Goal: Information Seeking & Learning: Learn about a topic

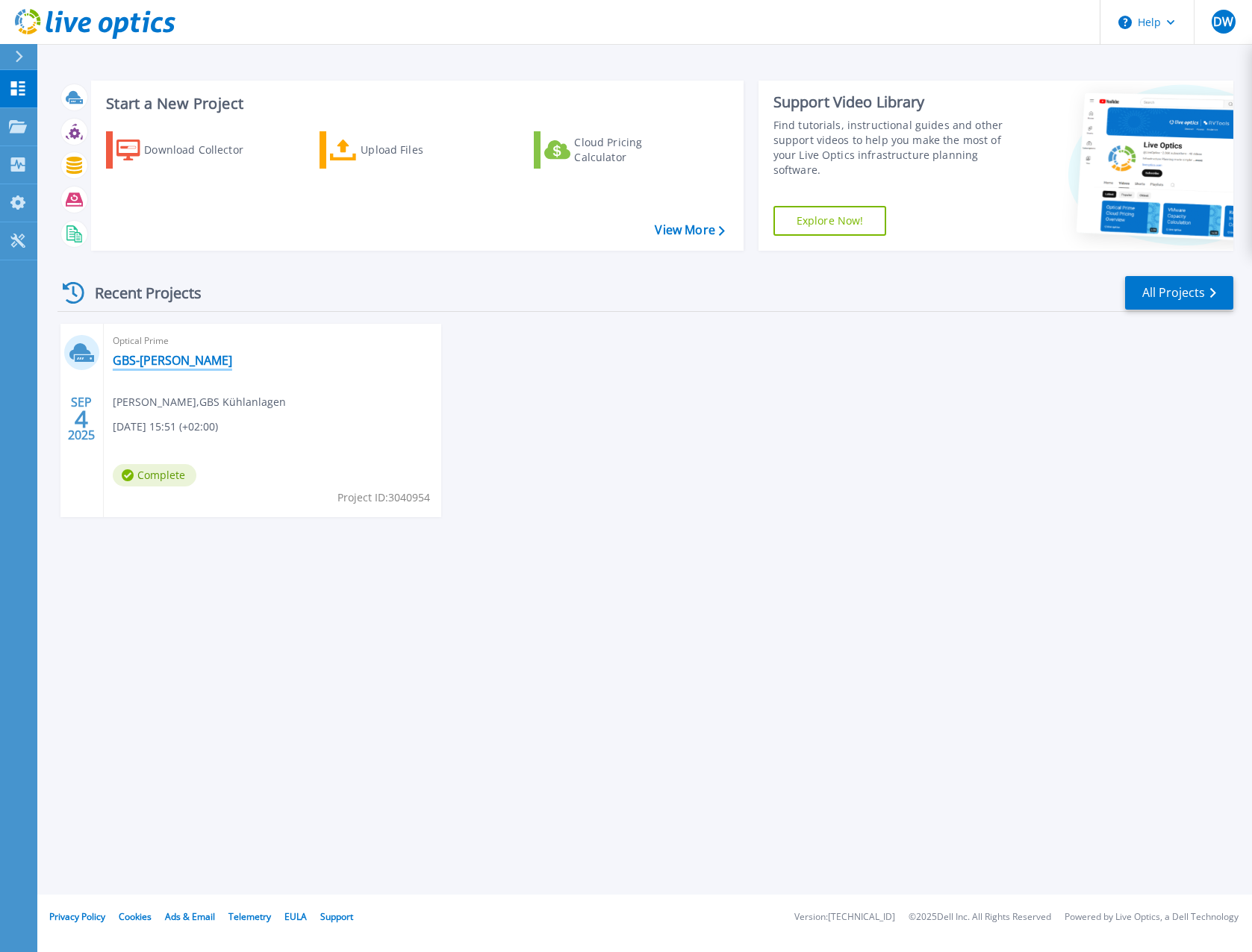
click at [134, 360] on link "GBS-Wildner" at bounding box center [172, 361] width 120 height 15
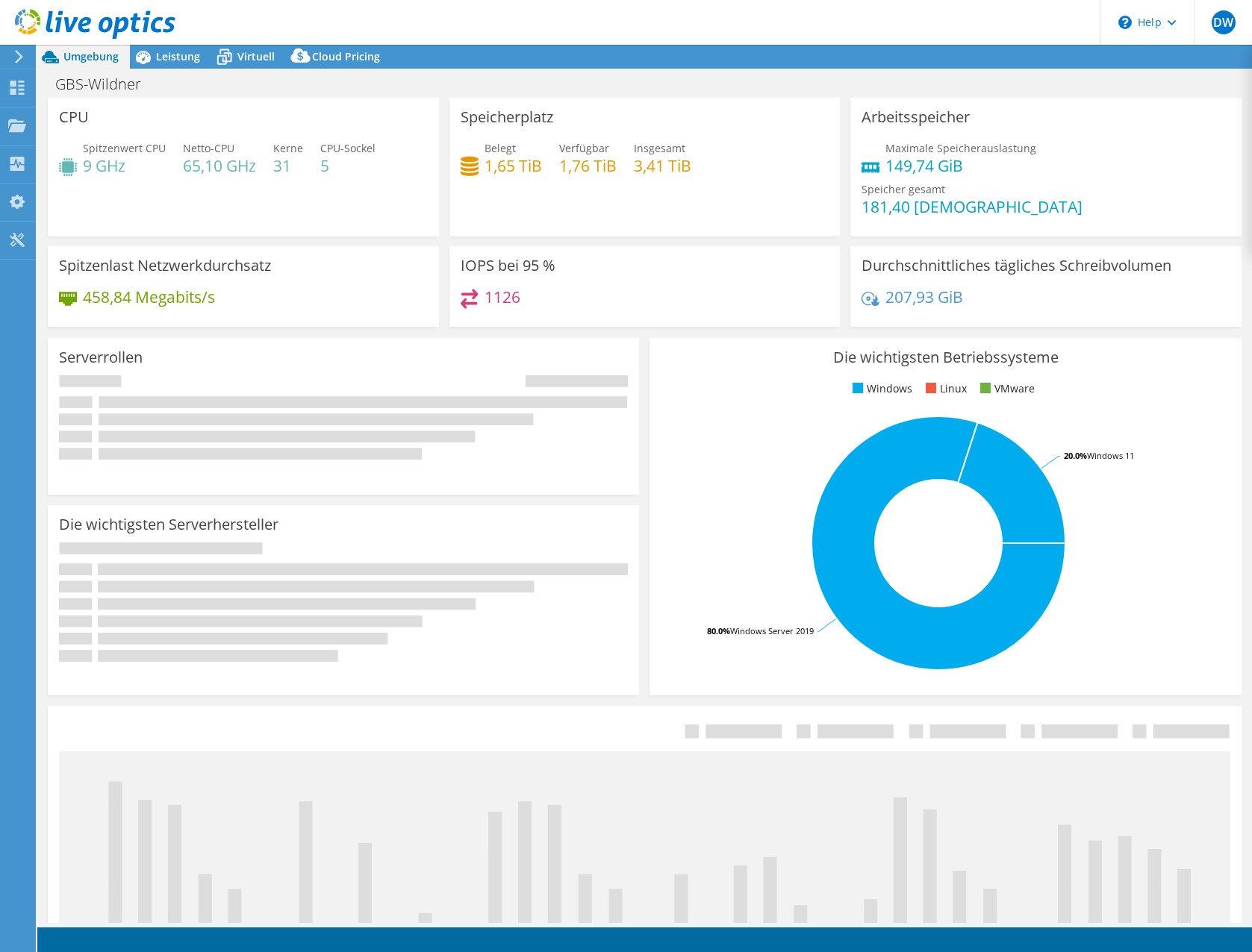
select select "USD"
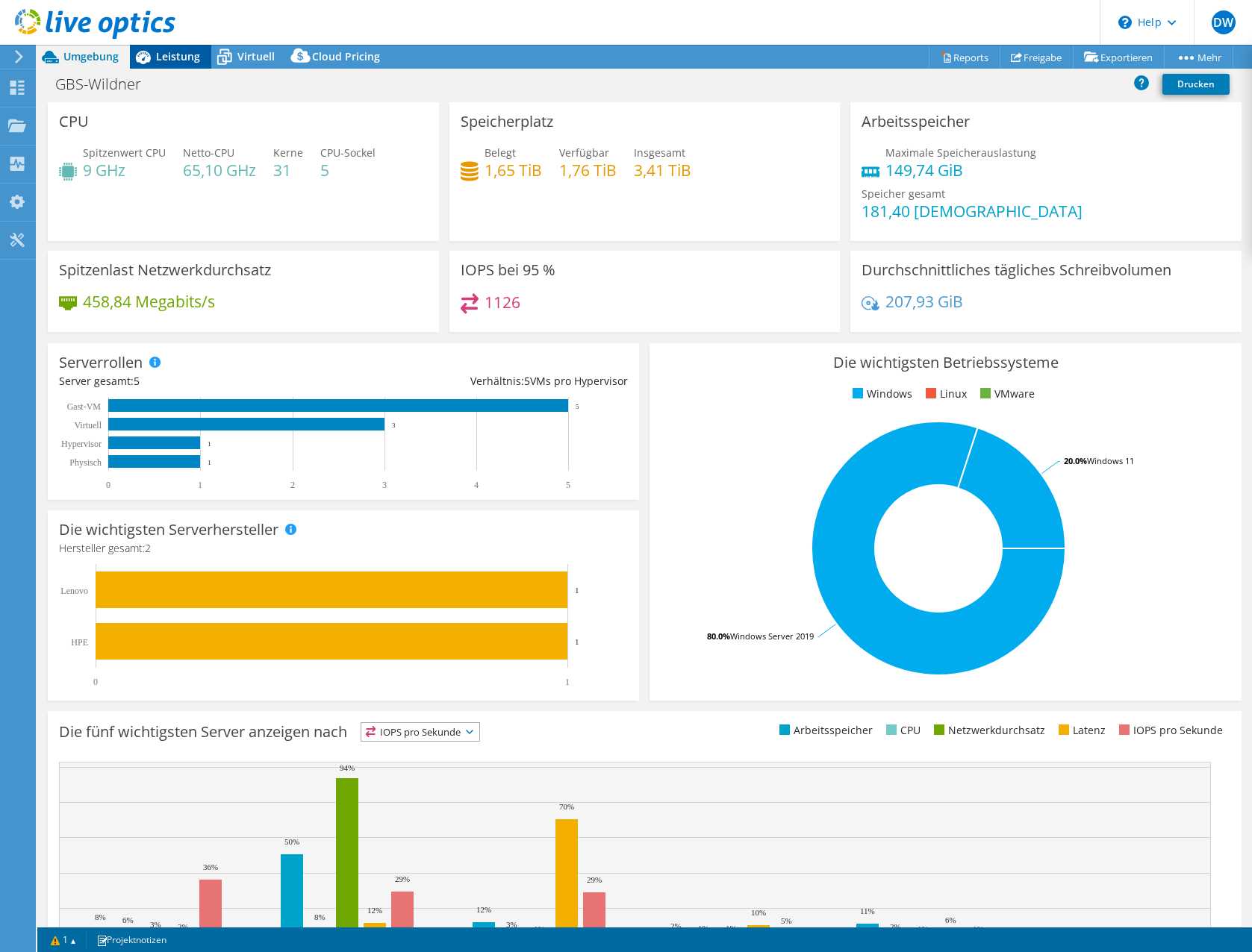
click at [151, 53] on icon at bounding box center [143, 57] width 26 height 26
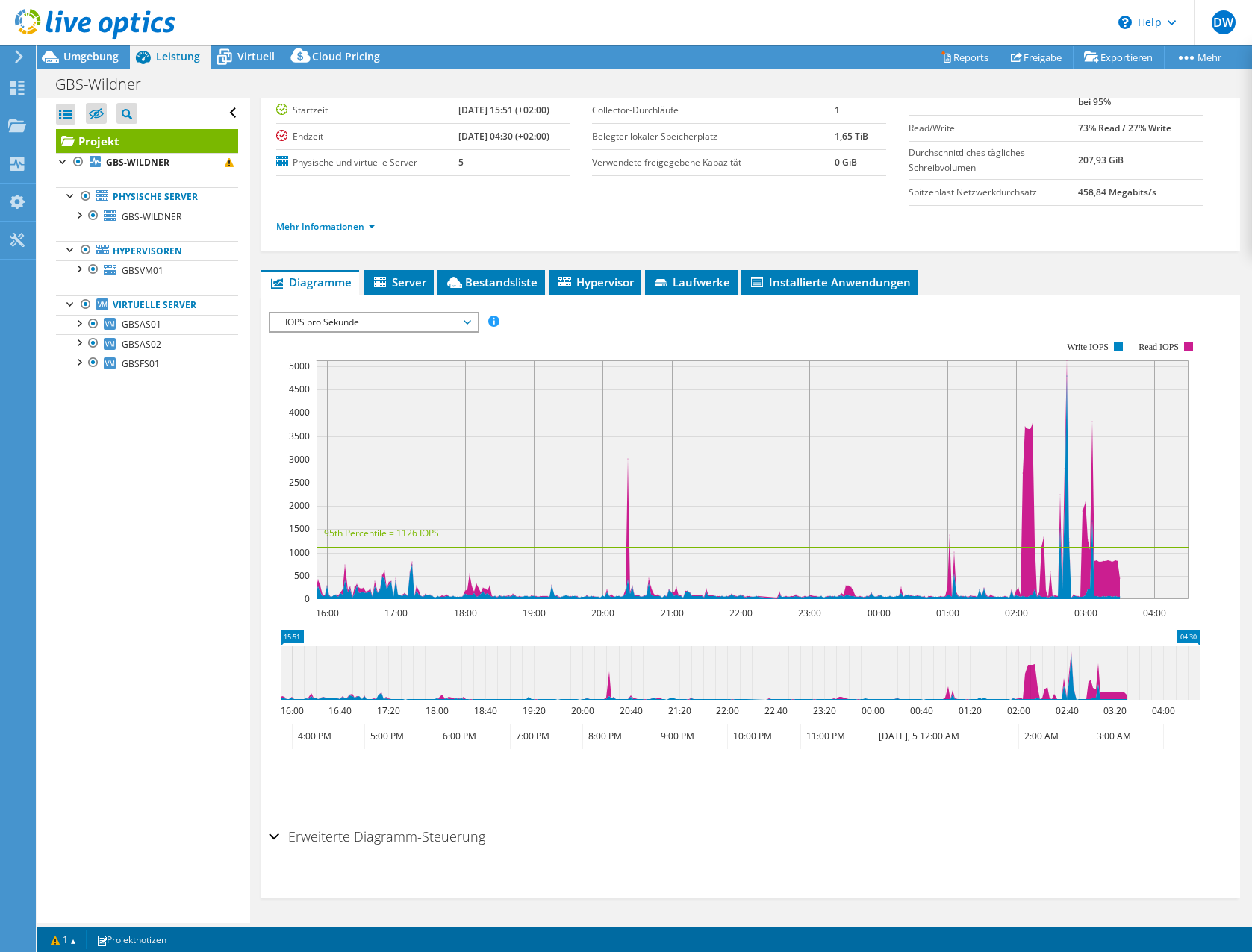
scroll to position [124, 0]
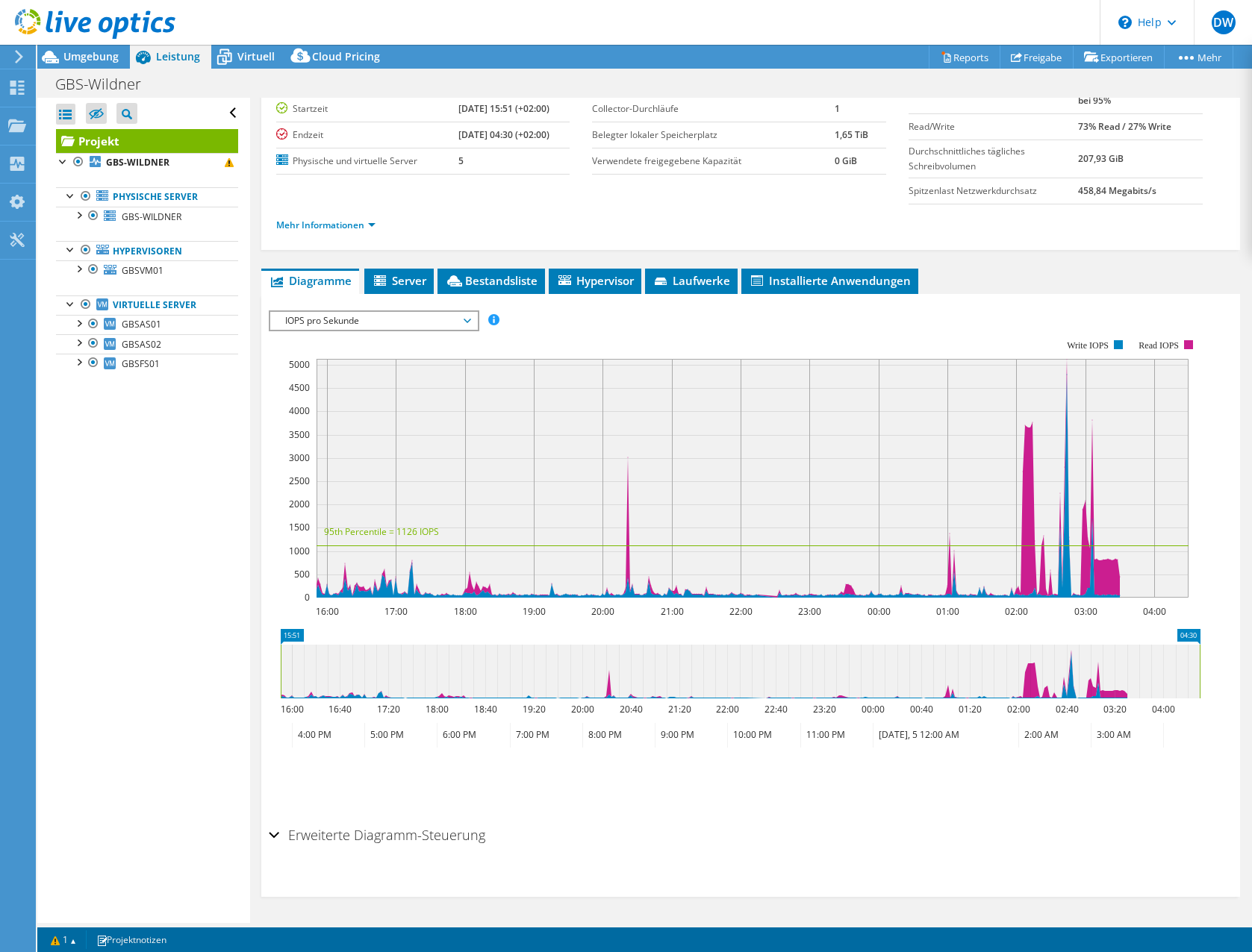
click at [353, 831] on h2 "Erweiterte Diagramm-Steuerung" at bounding box center [377, 835] width 216 height 30
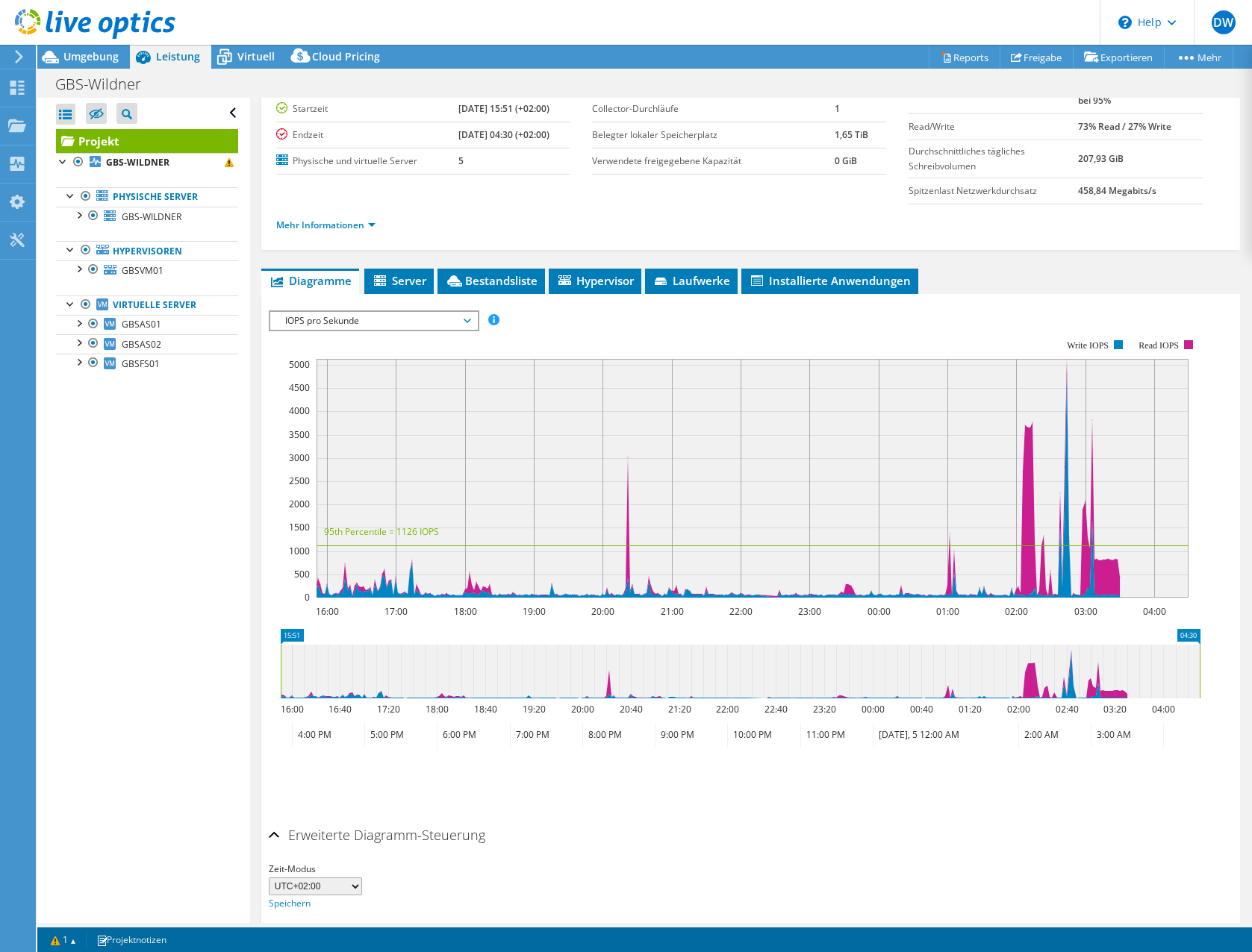
scroll to position [184, 0]
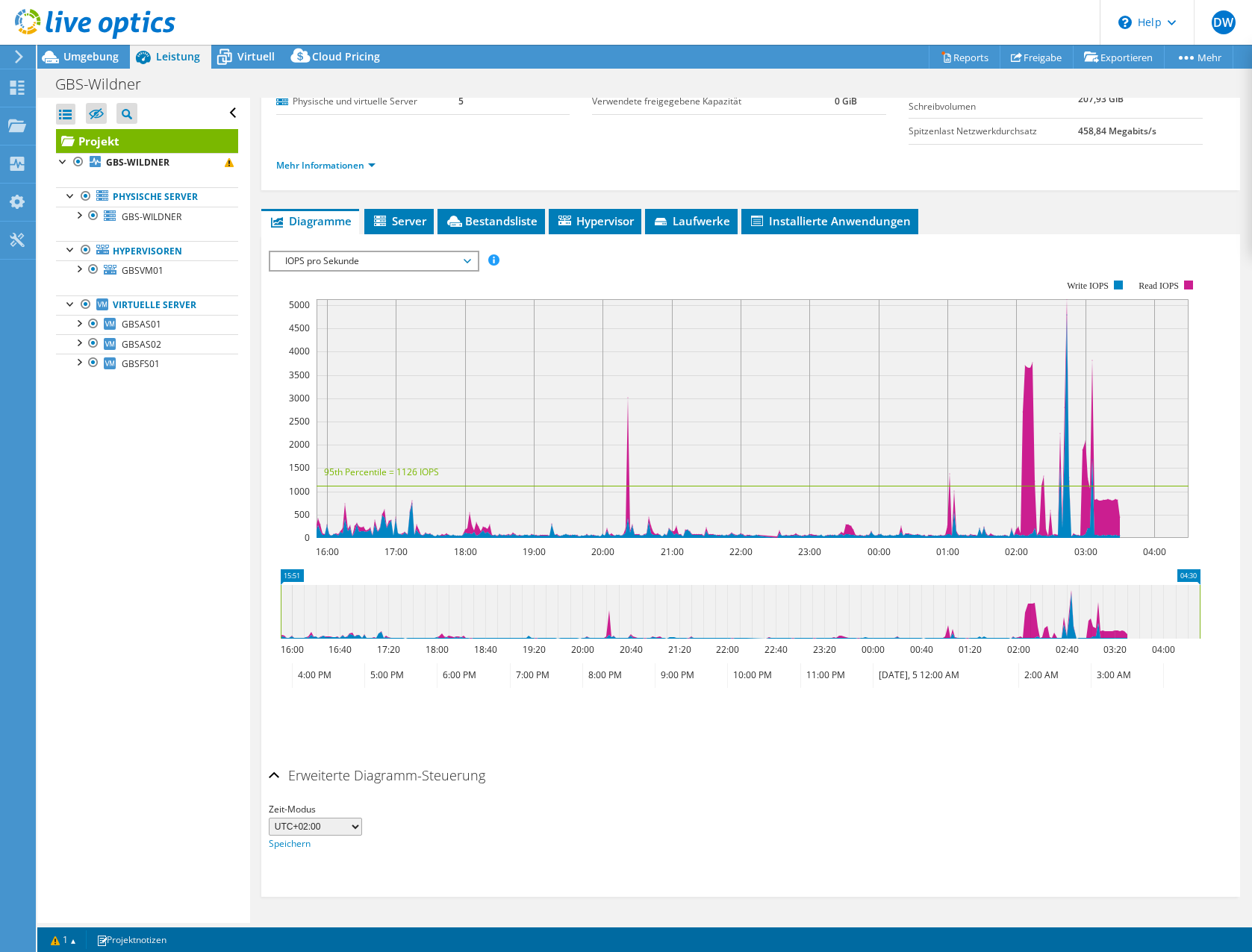
click at [351, 827] on select "UTC-12:00 UTC-11:00 UTC-10:00 UTC-09:30 UTC-09:00 UTC-08:00 UTC-07:00 UTC-06:00…" at bounding box center [315, 826] width 94 height 18
select select "60"
click at [269, 818] on select "UTC-12:00 UTC-11:00 UTC-10:00 UTC-09:30 UTC-09:00 UTC-08:00 UTC-07:00 UTC-06:00…" at bounding box center [315, 826] width 94 height 18
click at [427, 768] on h2 "Erweiterte Diagramm-Steuerung" at bounding box center [377, 775] width 216 height 30
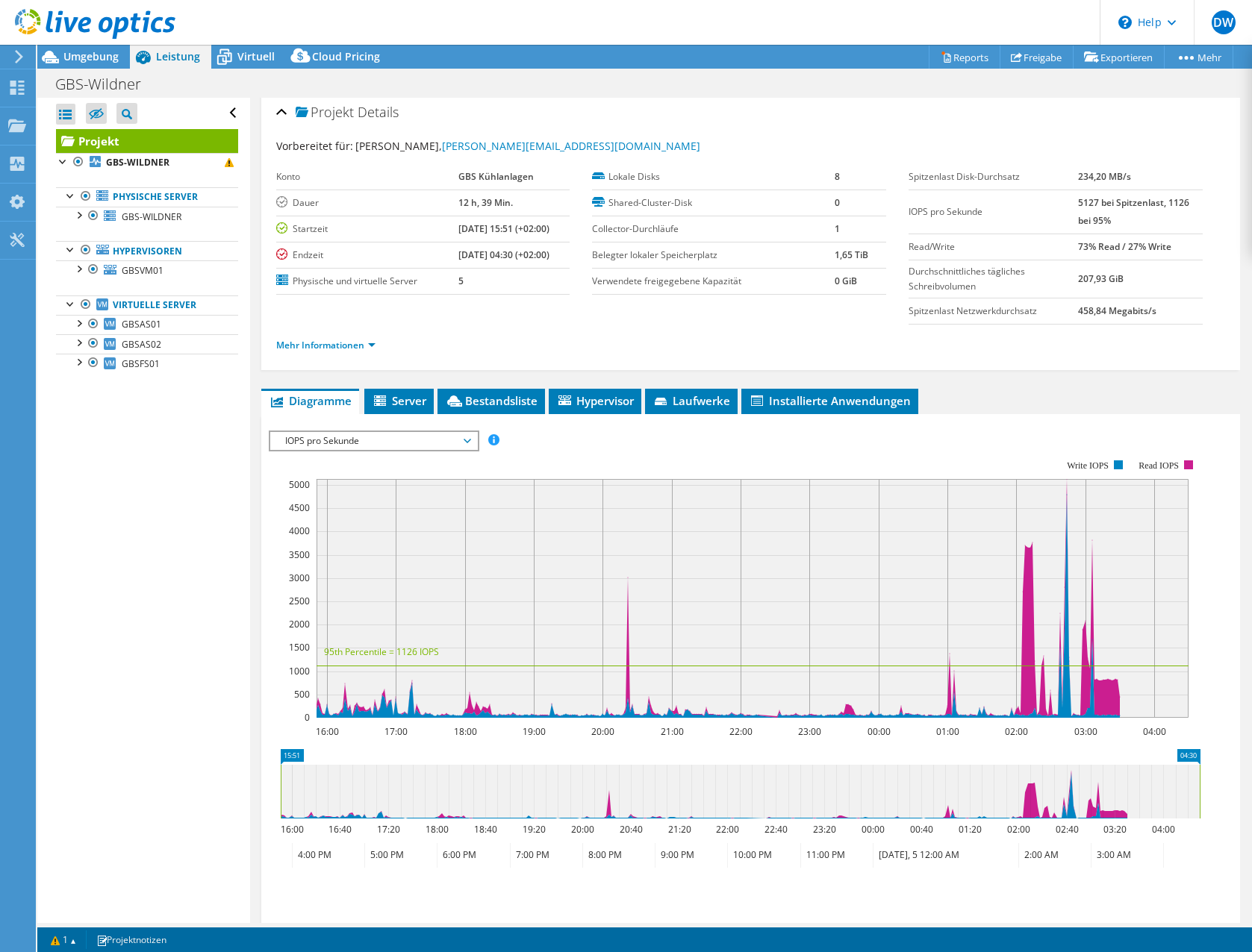
scroll to position [0, 0]
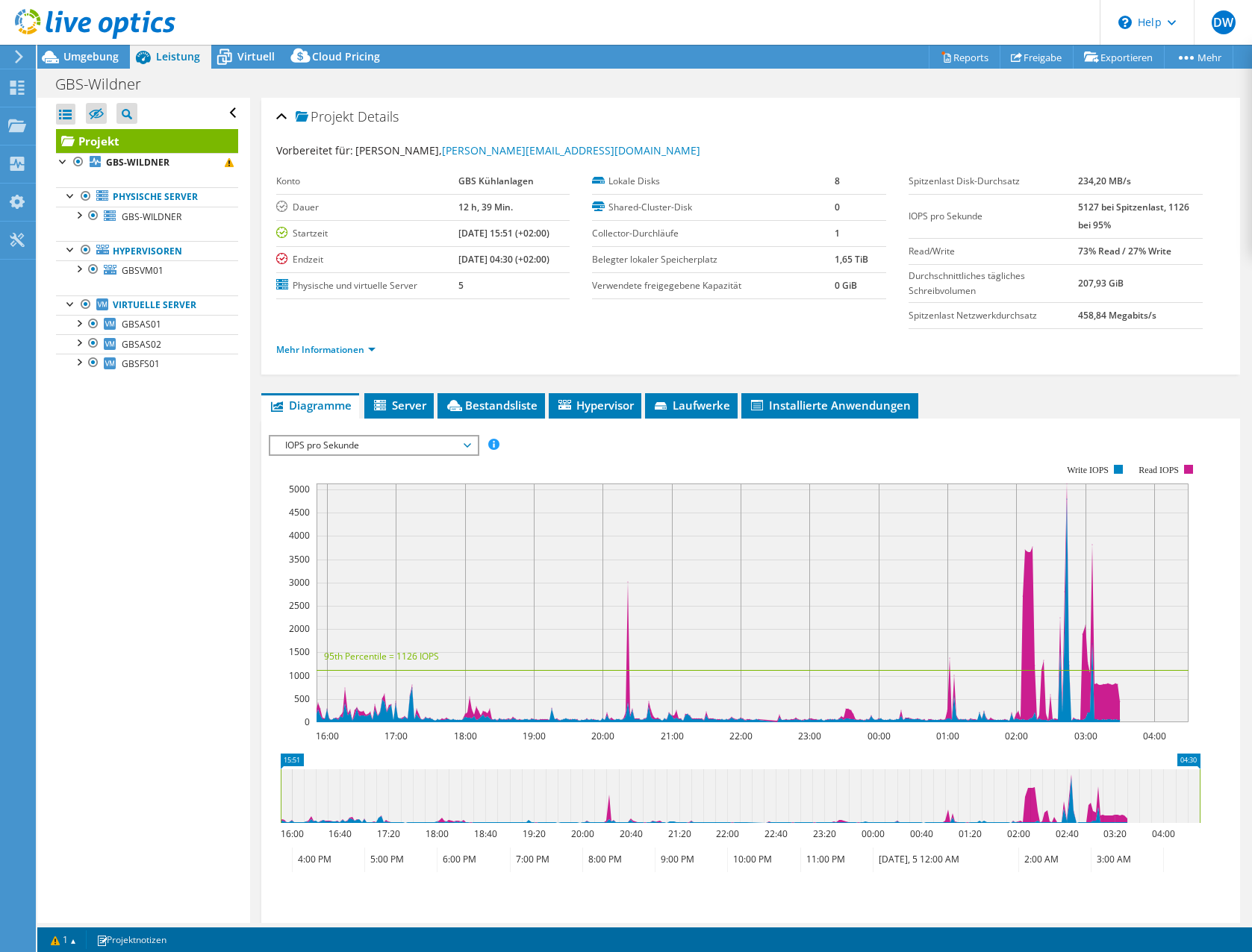
click at [400, 447] on span "IOPS pro Sekunde" at bounding box center [373, 445] width 192 height 18
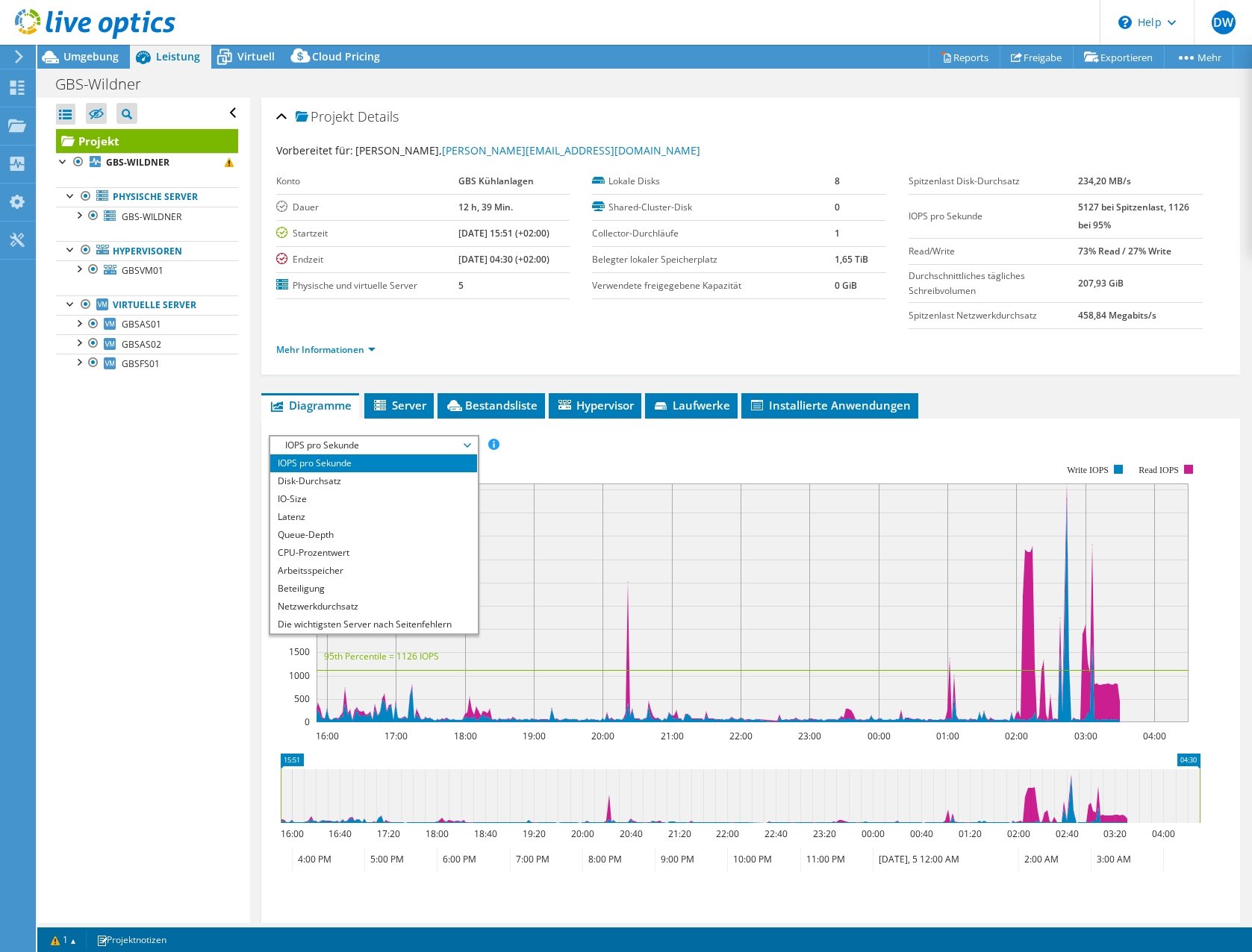
click at [400, 447] on span "IOPS pro Sekunde" at bounding box center [373, 445] width 192 height 18
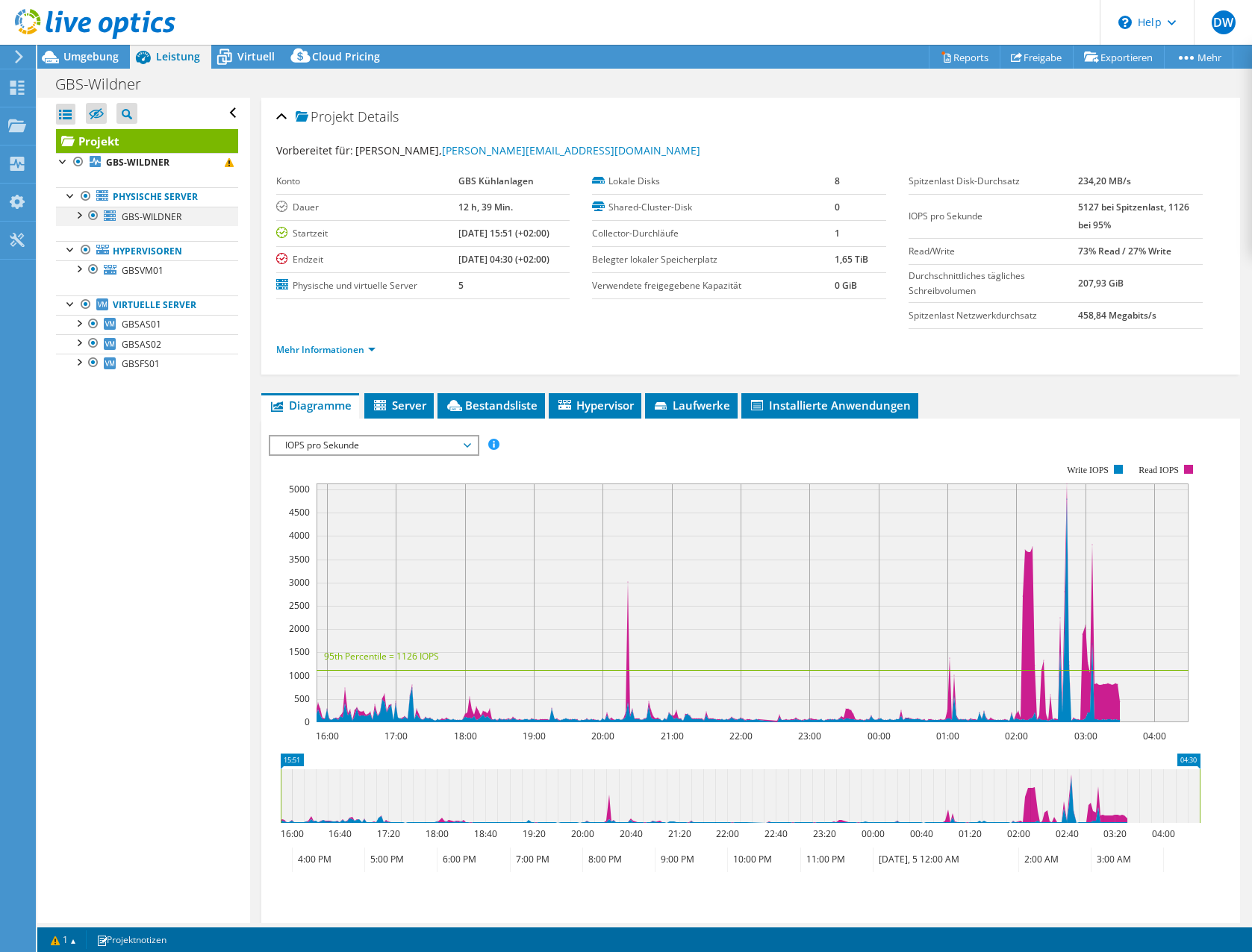
click at [89, 209] on div at bounding box center [94, 215] width 15 height 18
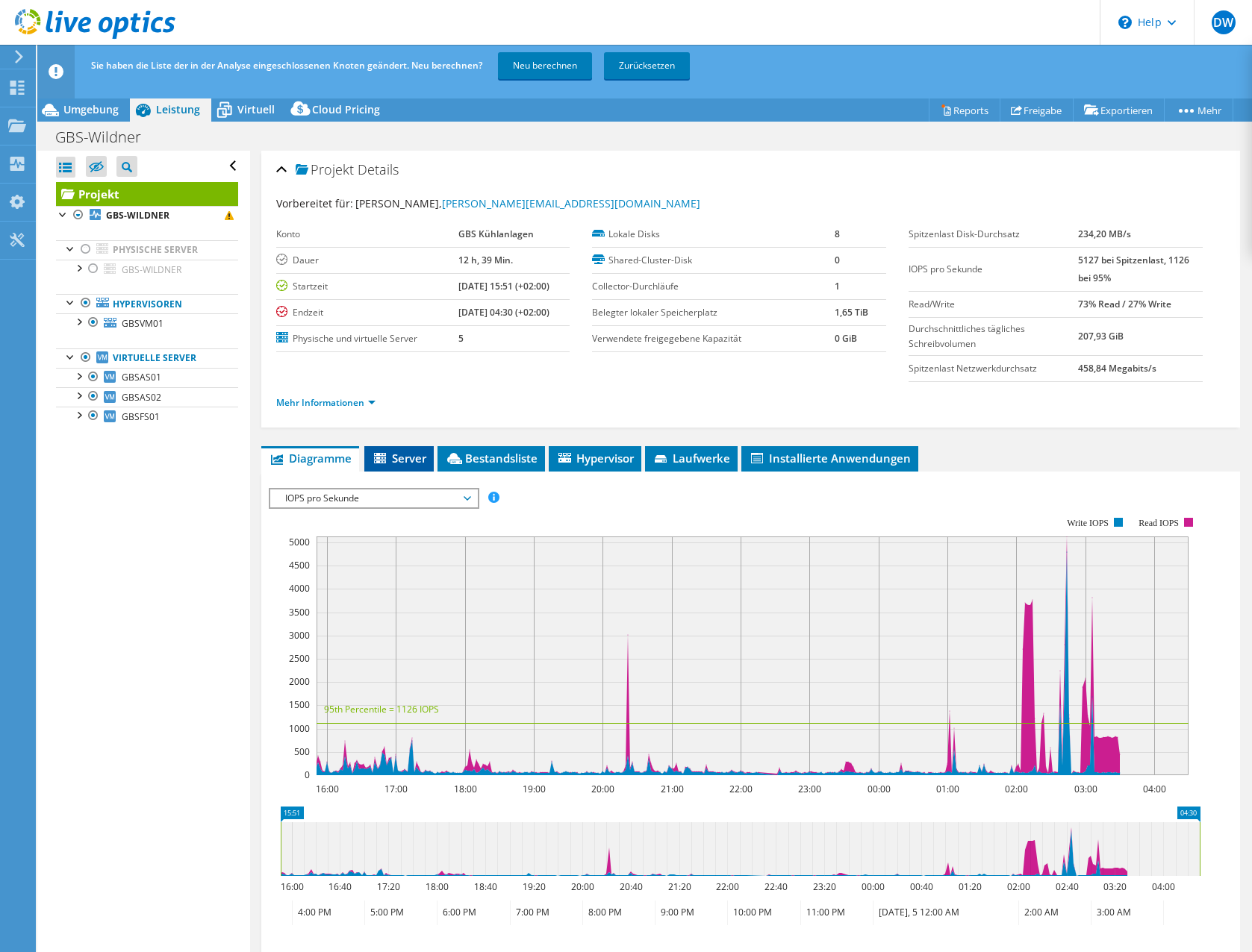
click at [419, 462] on span "Server" at bounding box center [399, 458] width 55 height 15
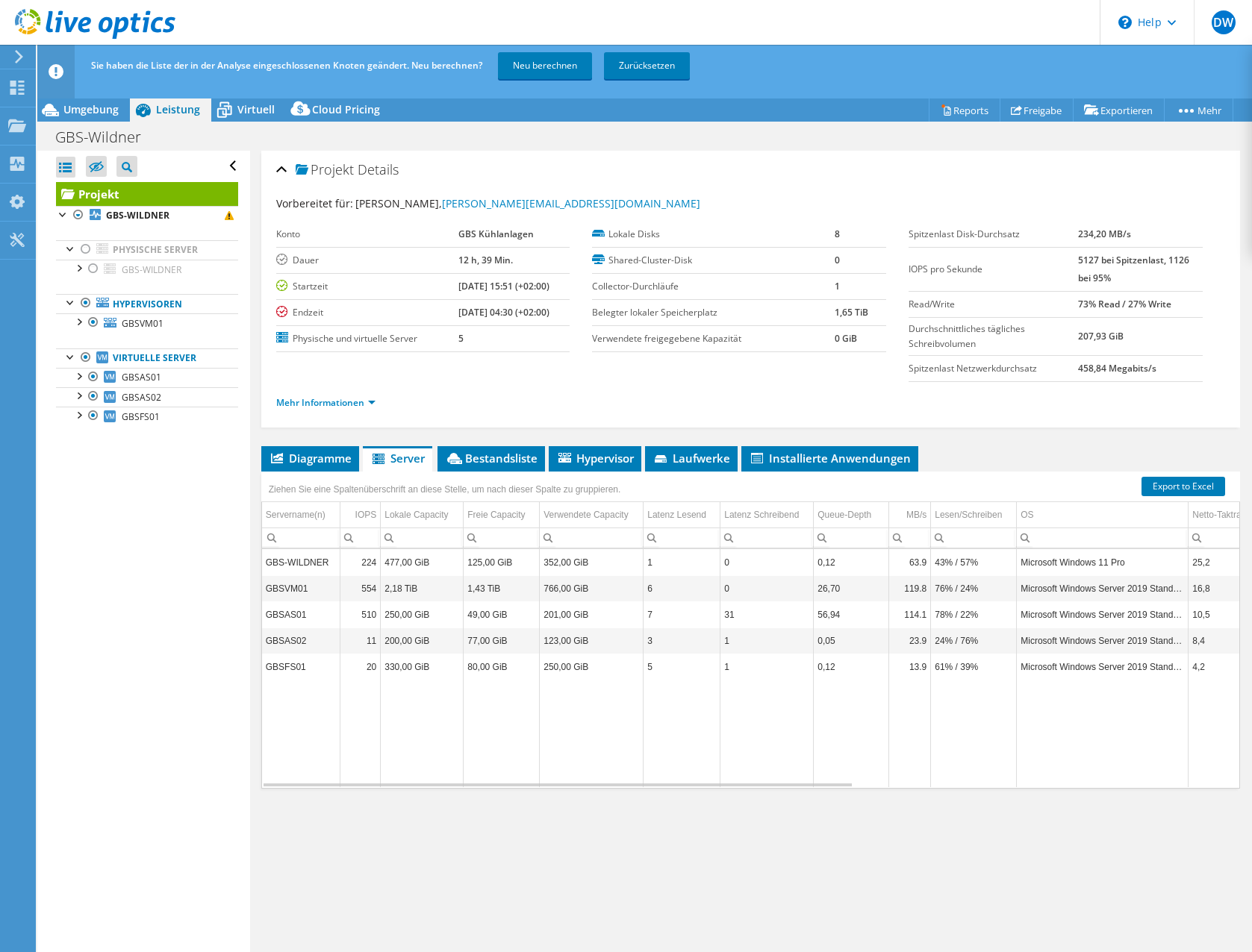
click at [757, 844] on div "Projekt Details Vorbereitet für: [PERSON_NAME], [PERSON_NAME][EMAIL_ADDRESS][DO…" at bounding box center [751, 564] width 1002 height 825
click at [297, 462] on span "Diagramme" at bounding box center [310, 458] width 83 height 15
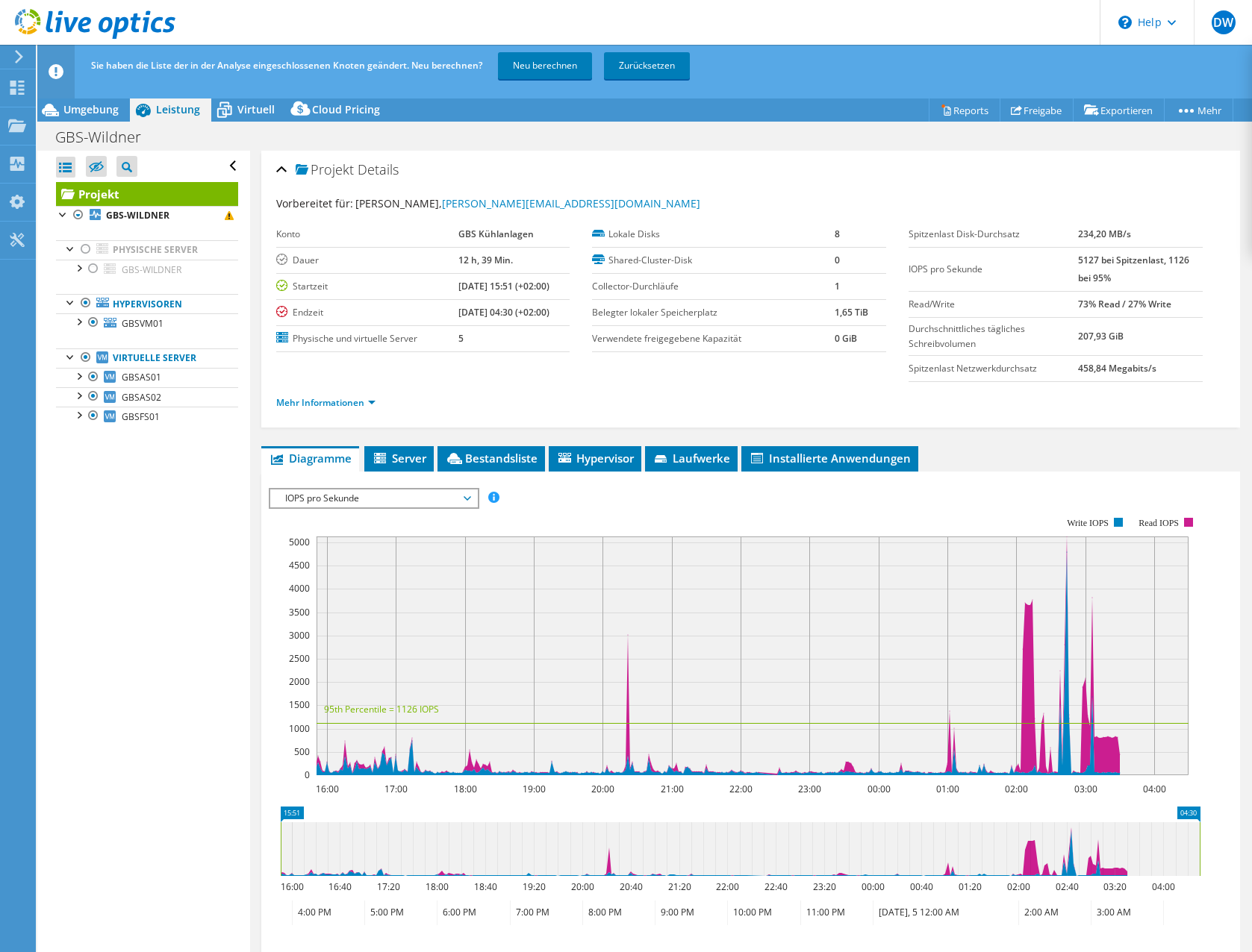
drag, startPoint x: 537, startPoint y: 631, endPoint x: 930, endPoint y: 639, distance: 393.1
click at [930, 639] on rect at bounding box center [752, 656] width 872 height 239
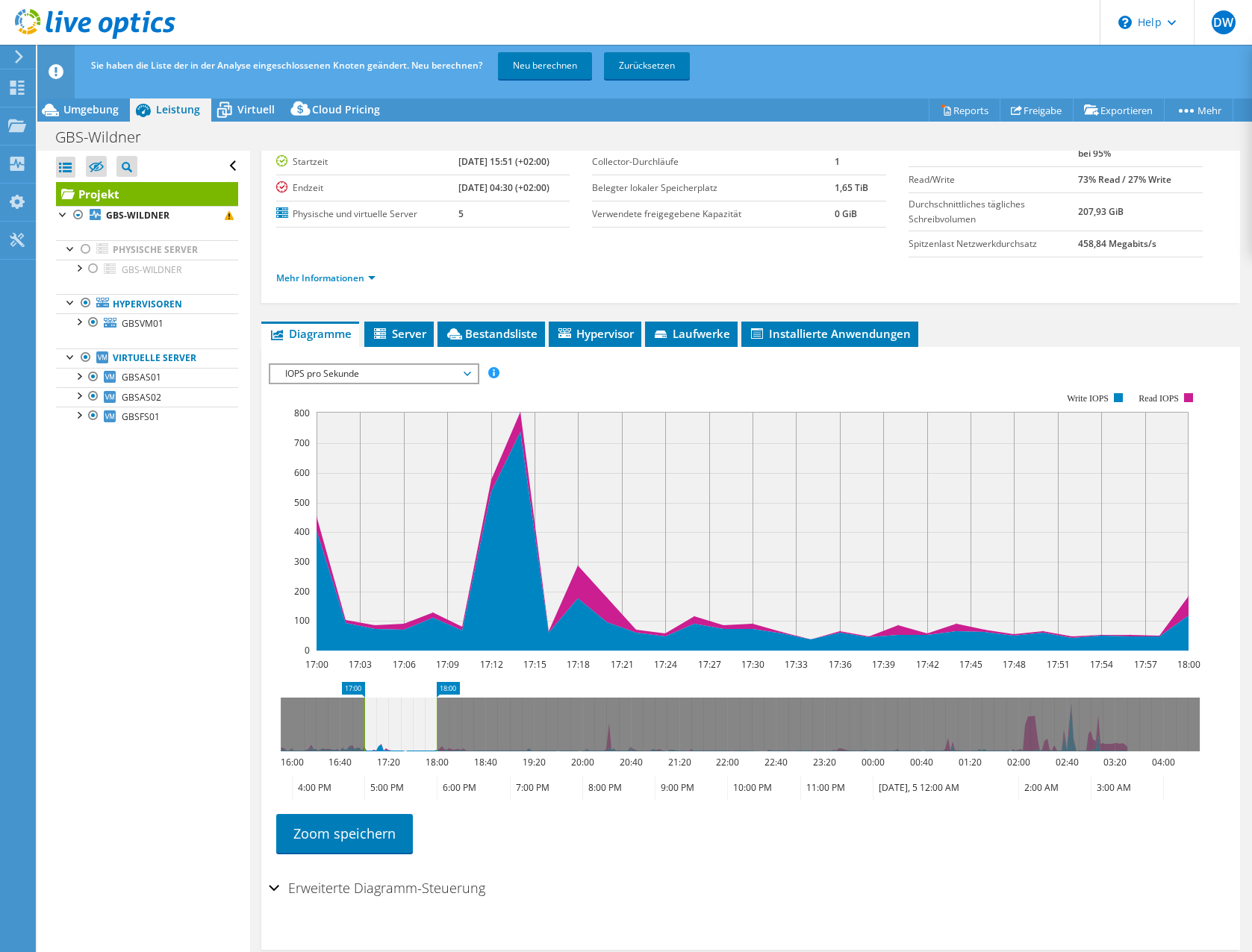
drag, startPoint x: 419, startPoint y: 791, endPoint x: 635, endPoint y: 793, distance: 216.0
click at [635, 793] on g "16:00 16:40 17:20 18:00 18:40 19:20 20:00 20:40 21:20 22:00 22:40 23:20 00:00 0…" at bounding box center [735, 778] width 910 height 44
click at [331, 735] on icon at bounding box center [740, 725] width 919 height 54
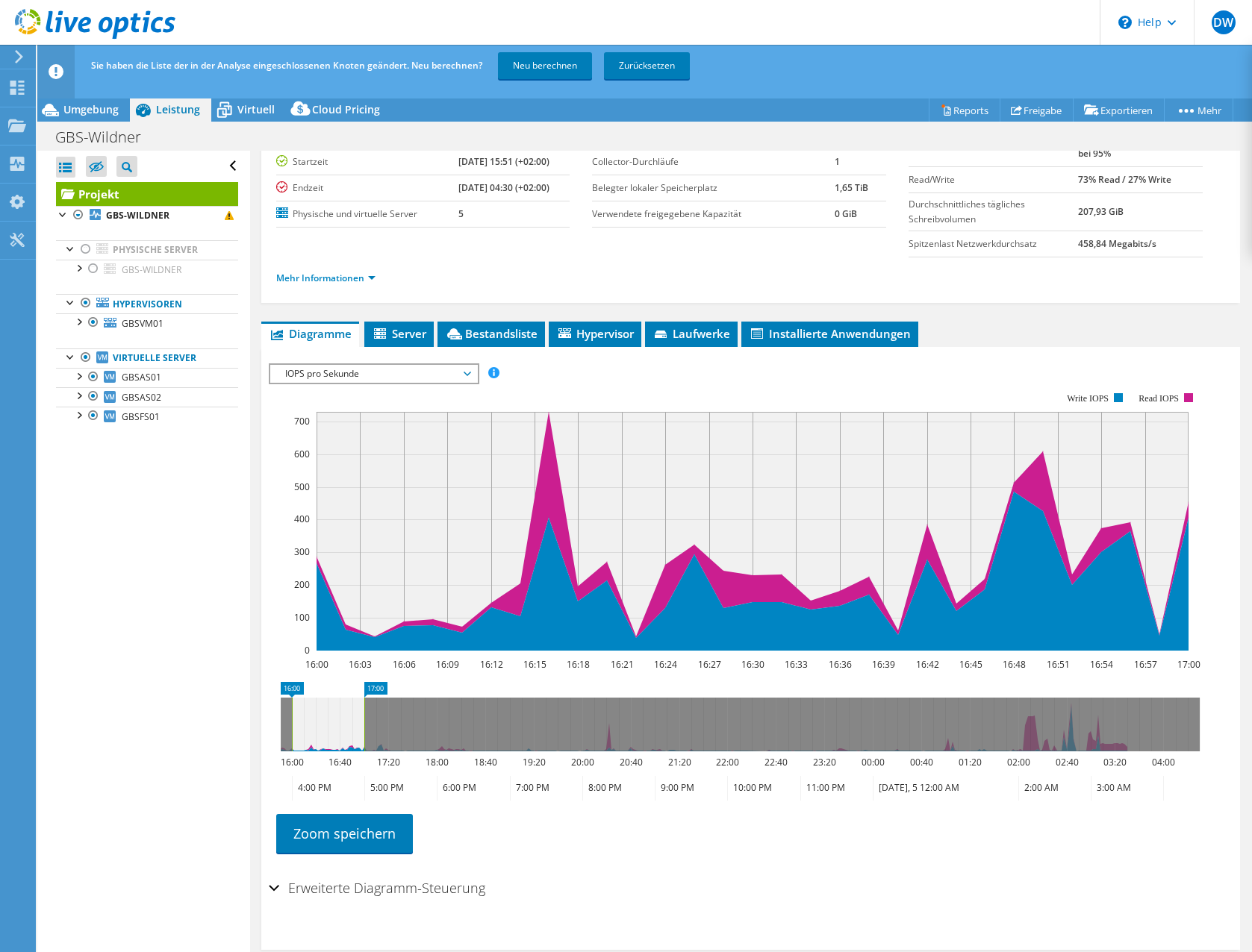
click at [1015, 738] on icon at bounding box center [740, 725] width 919 height 54
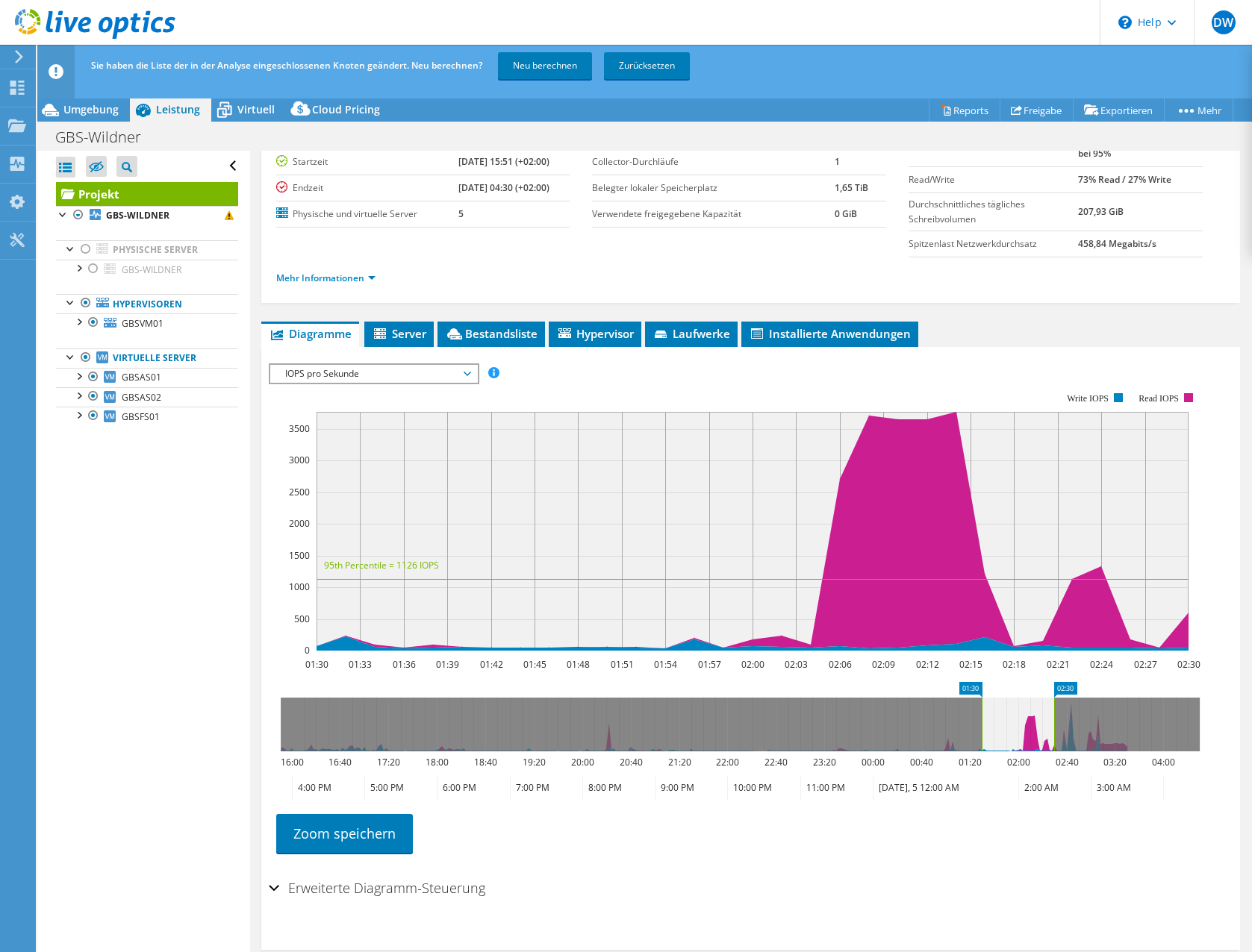
click at [952, 744] on icon at bounding box center [740, 725] width 919 height 54
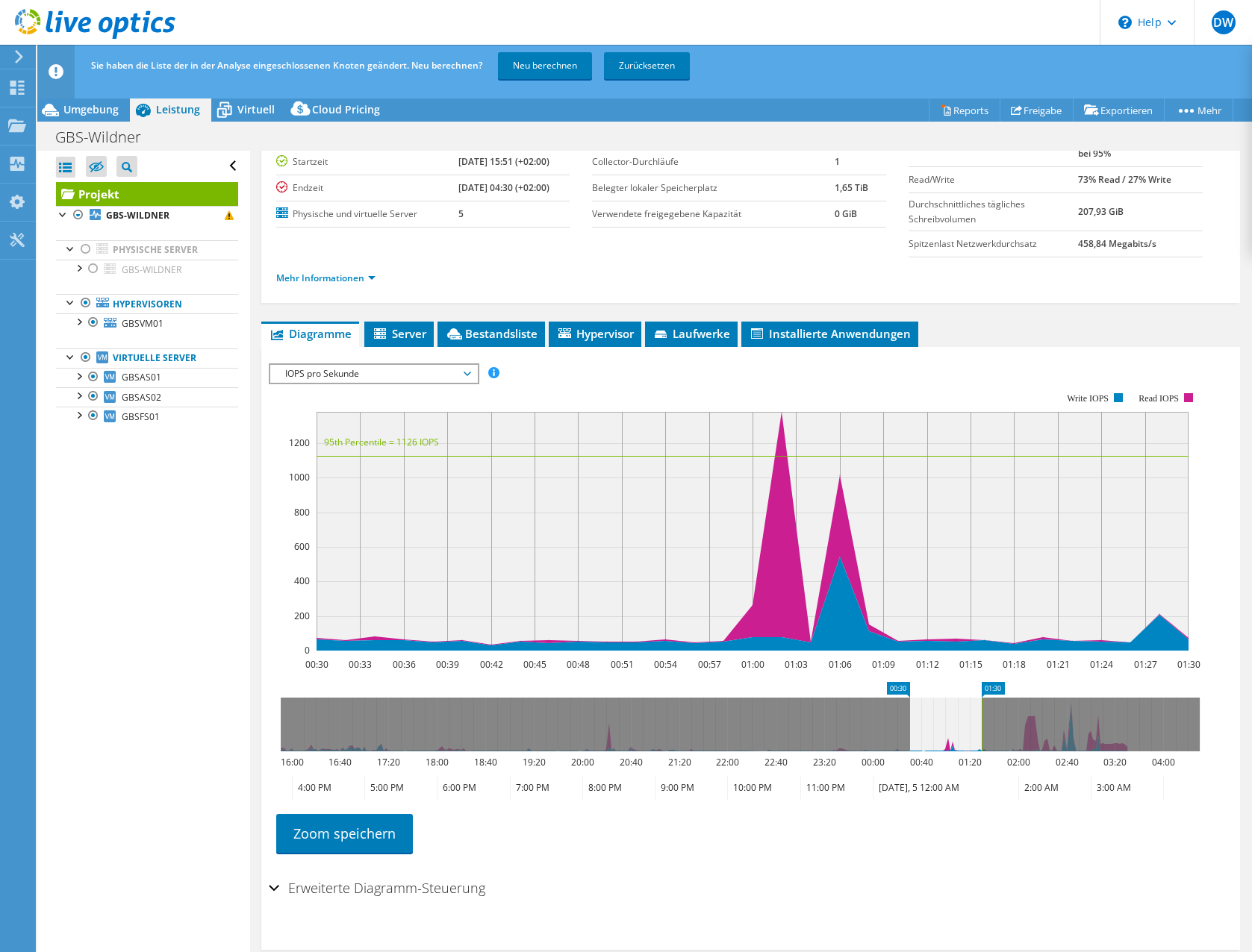
click at [307, 732] on icon at bounding box center [740, 725] width 919 height 54
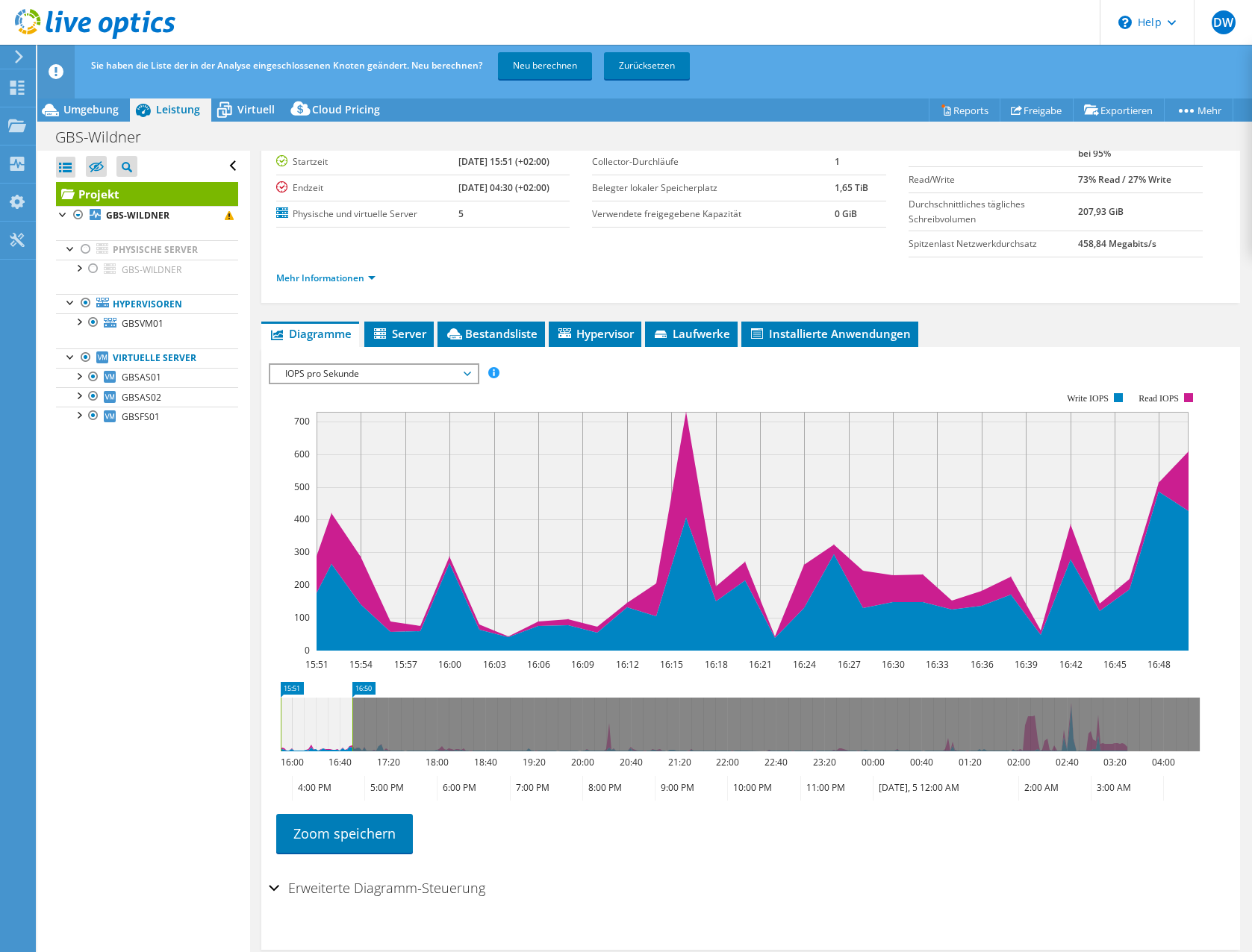
scroll to position [0, 0]
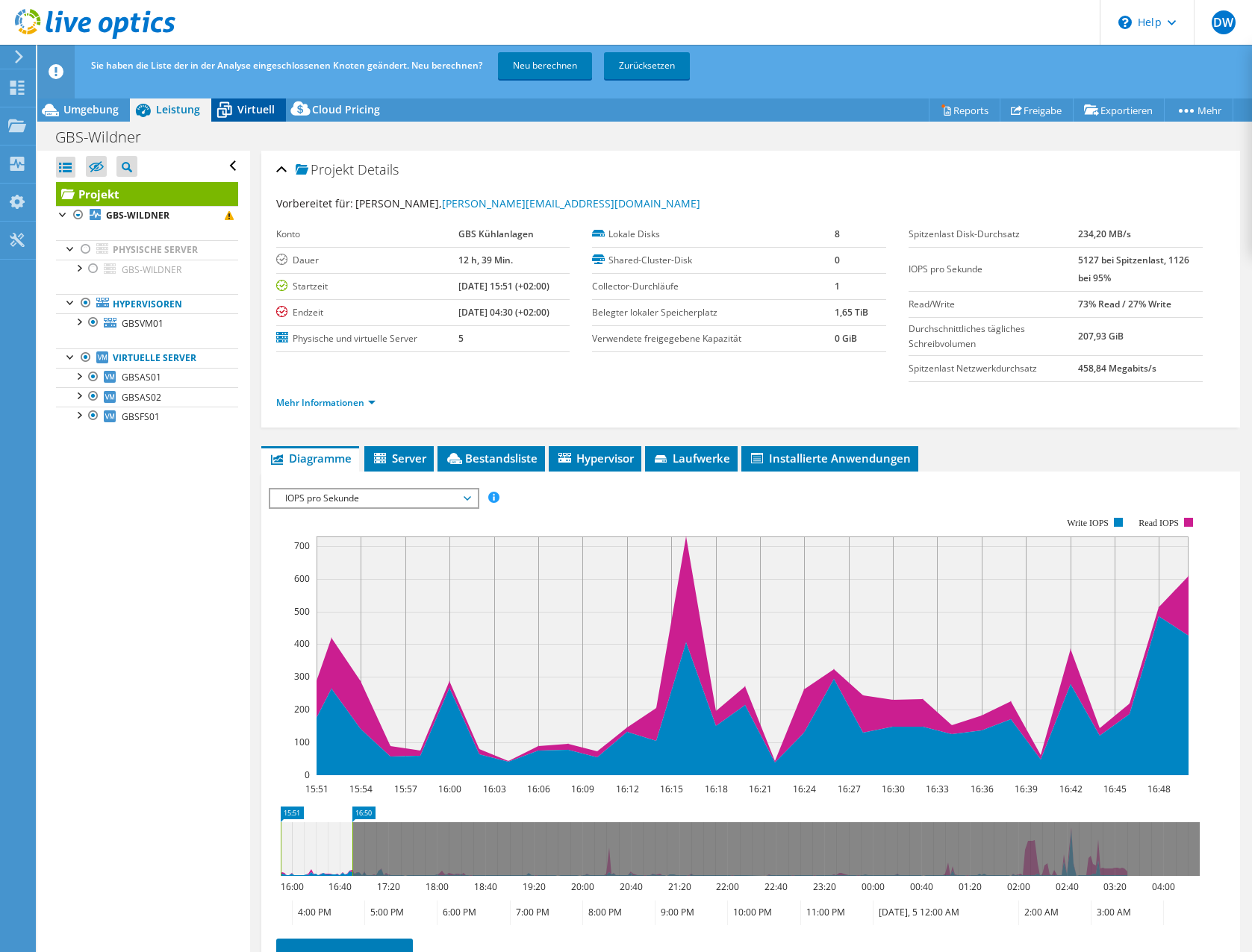
click at [235, 114] on icon at bounding box center [224, 110] width 26 height 26
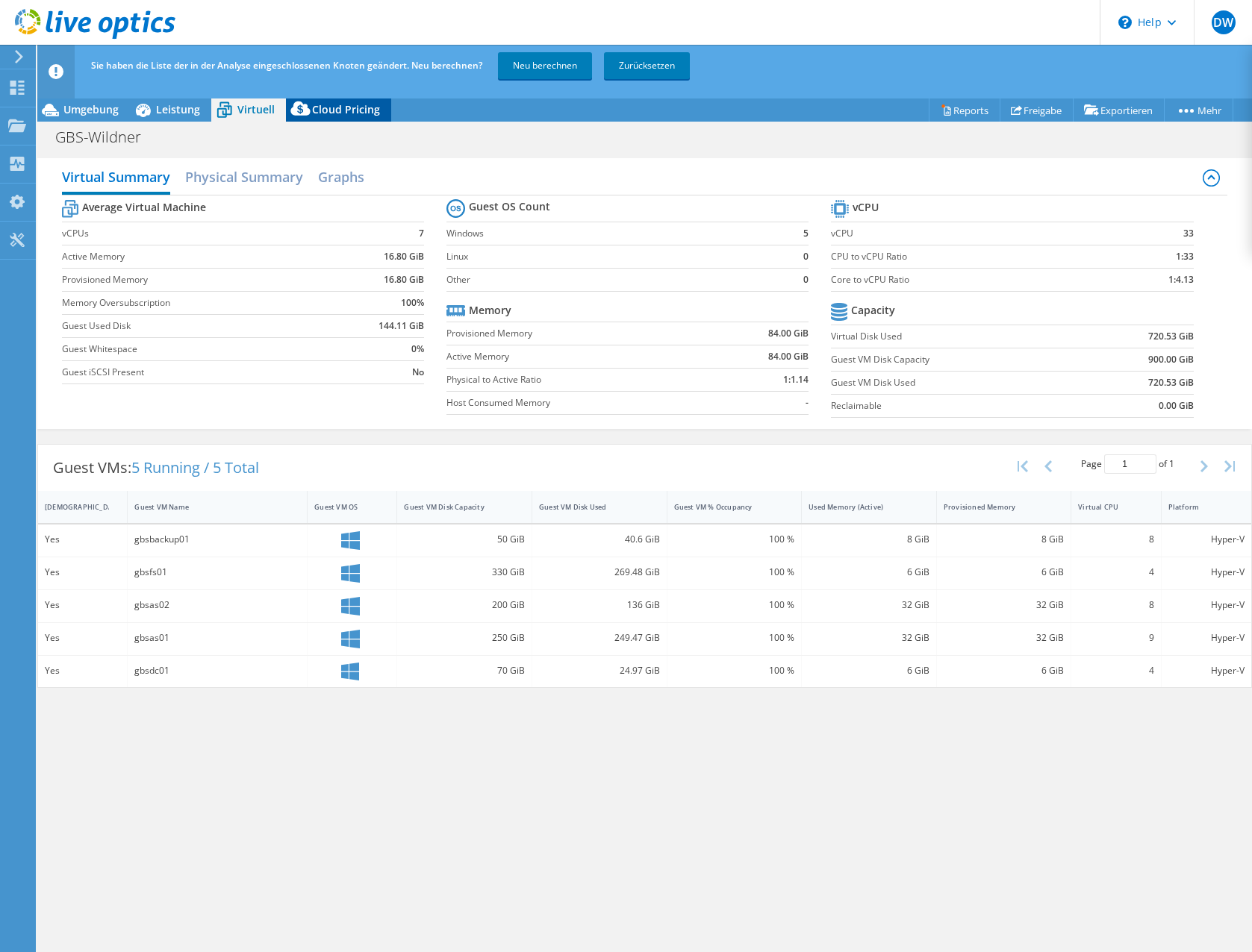
click at [324, 113] on span "Cloud Pricing" at bounding box center [346, 108] width 68 height 14
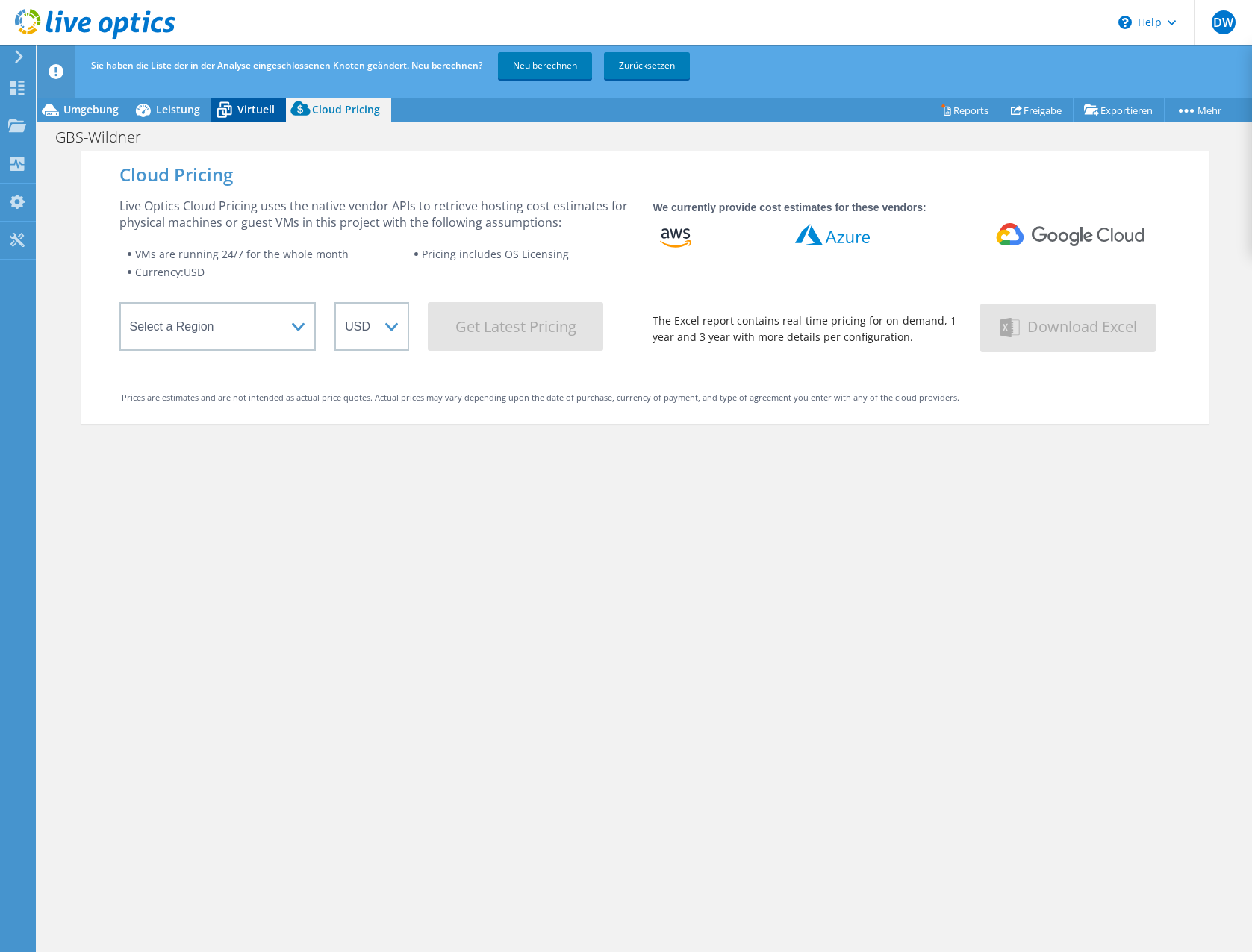
click at [258, 116] on span "Virtuell" at bounding box center [256, 108] width 37 height 14
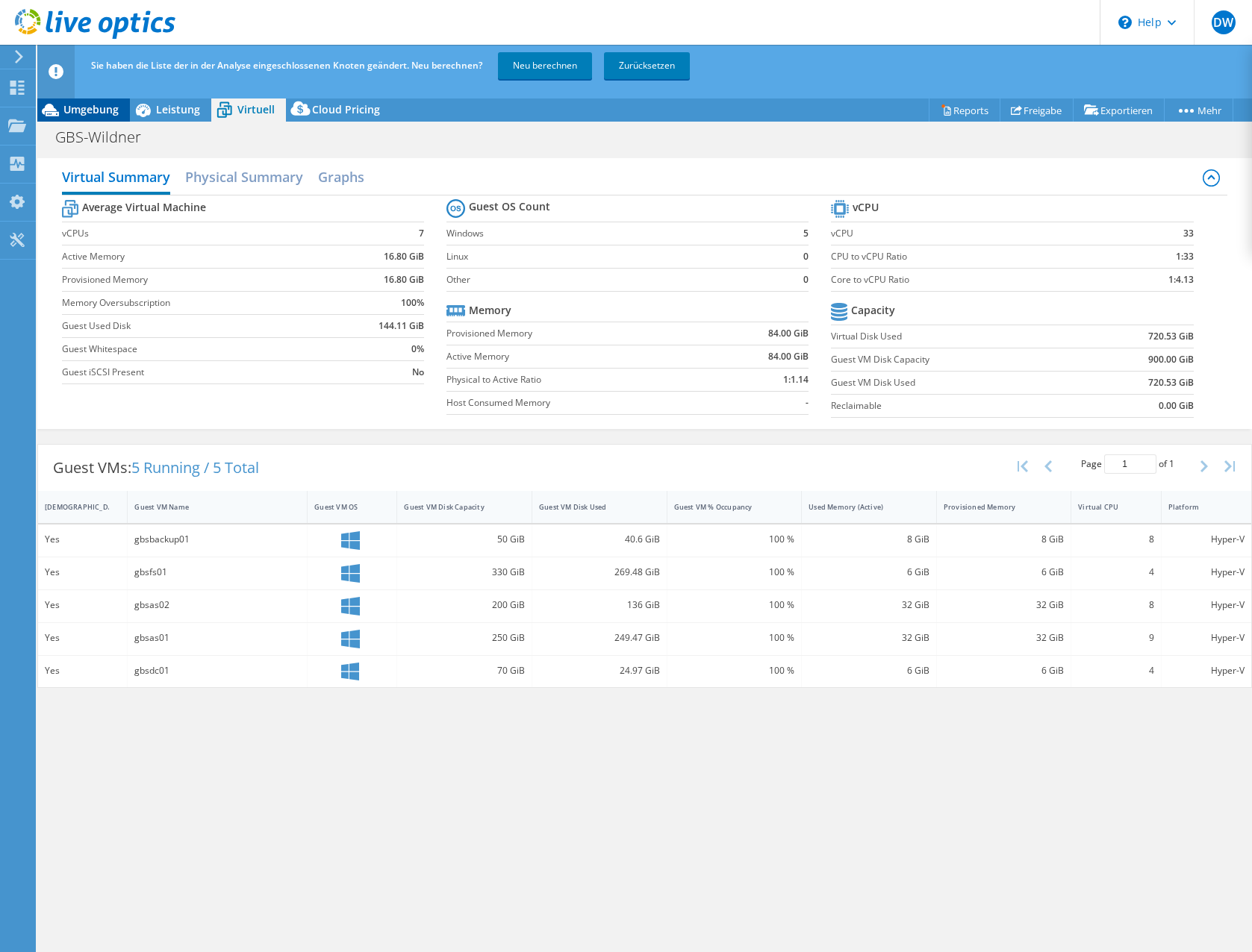
click at [103, 114] on span "Umgebung" at bounding box center [91, 108] width 56 height 14
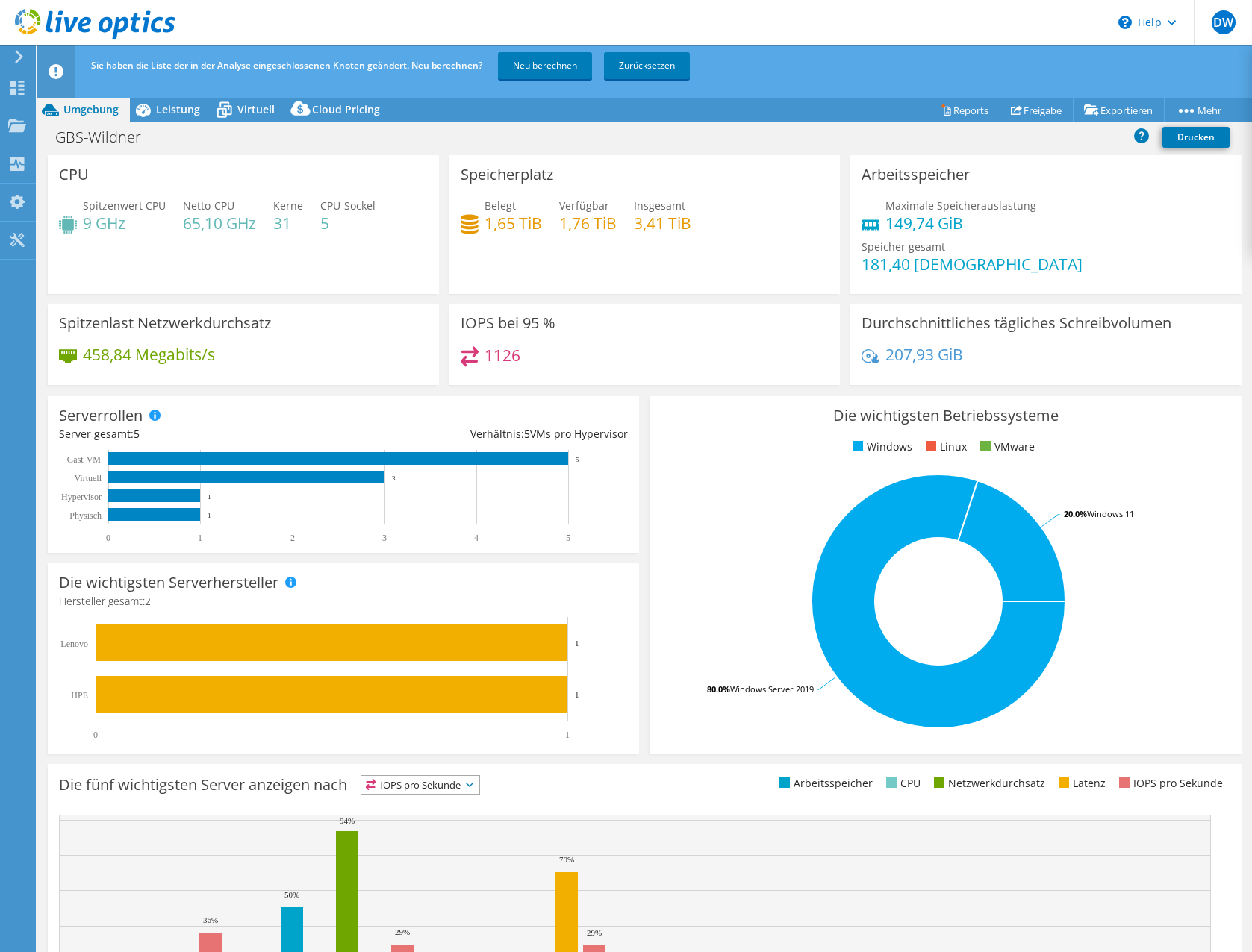
scroll to position [44, 0]
